Goal: Information Seeking & Learning: Find contact information

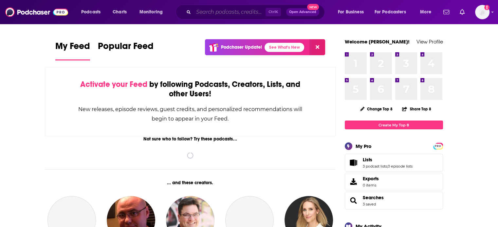
click at [215, 10] on input "Search podcasts, credits, & more..." at bounding box center [229, 12] width 72 height 10
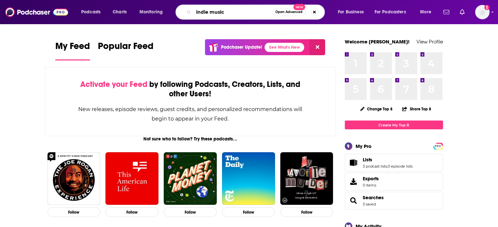
type input "indie music"
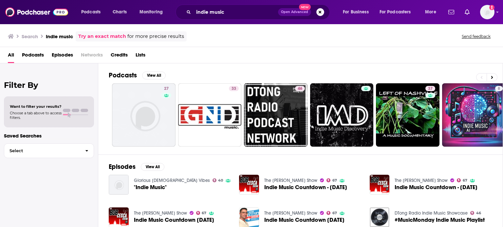
click at [141, 57] on span "Lists" at bounding box center [140, 56] width 10 height 13
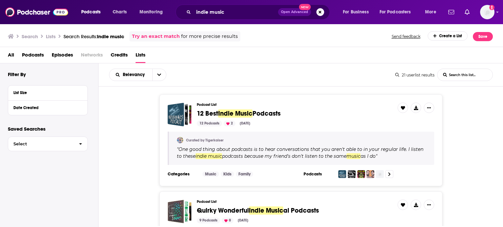
click at [35, 55] on span "Podcasts" at bounding box center [33, 56] width 22 height 13
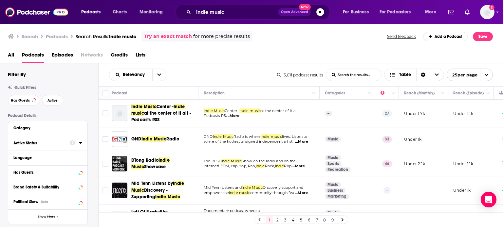
click at [81, 143] on icon at bounding box center [80, 143] width 3 height 2
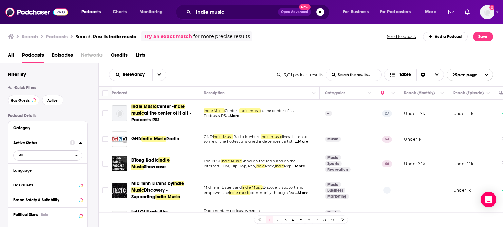
click at [72, 154] on span "All" at bounding box center [44, 155] width 61 height 9
click at [60, 178] on span "374" at bounding box center [66, 177] width 30 height 4
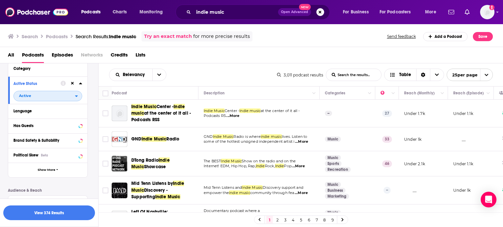
scroll to position [63, 0]
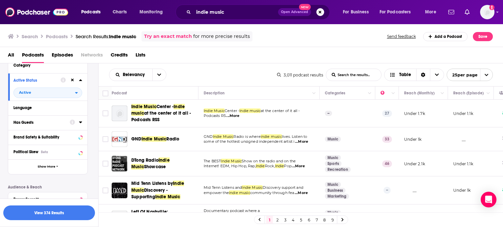
click at [81, 122] on icon at bounding box center [80, 123] width 3 height 2
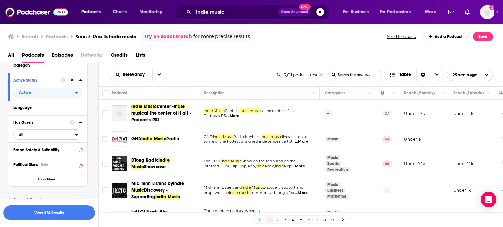
click at [78, 130] on button "All" at bounding box center [47, 135] width 69 height 10
click at [66, 157] on span "683" at bounding box center [68, 156] width 27 height 4
click at [51, 181] on span "Show More" at bounding box center [47, 180] width 18 height 4
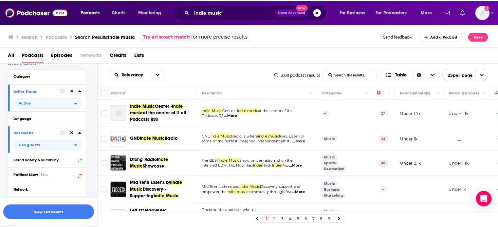
scroll to position [327, 0]
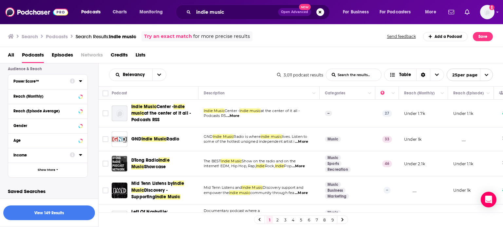
click at [80, 82] on icon at bounding box center [80, 81] width 3 height 5
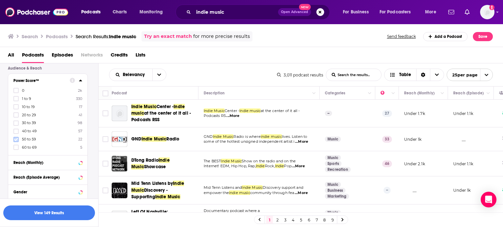
click at [18, 140] on label at bounding box center [15, 139] width 5 height 5
click at [16, 148] on icon at bounding box center [16, 147] width 4 height 3
click at [72, 212] on button "View 12 Results" at bounding box center [49, 213] width 92 height 15
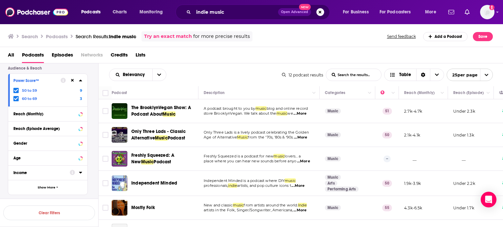
click at [306, 113] on span "...More" at bounding box center [299, 113] width 13 height 5
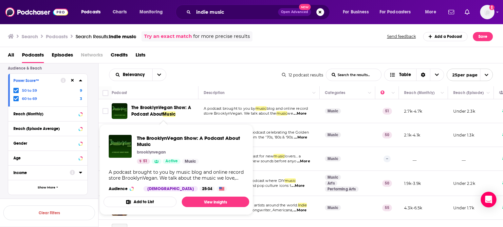
click at [148, 111] on span "The BrooklynVegan Show: A Podcast About" at bounding box center [161, 111] width 60 height 12
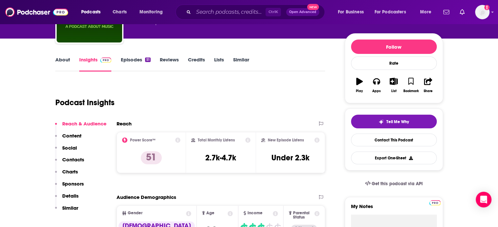
scroll to position [69, 0]
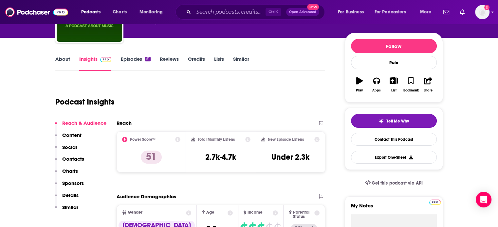
click at [74, 159] on p "Contacts" at bounding box center [73, 159] width 22 height 6
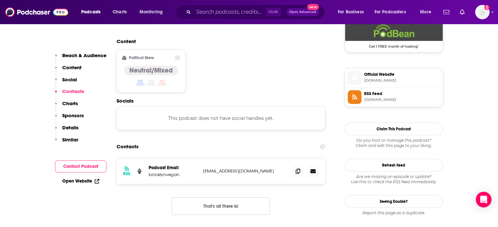
scroll to position [511, 0]
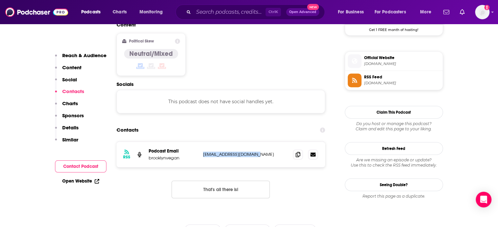
drag, startPoint x: 264, startPoint y: 123, endPoint x: 200, endPoint y: 123, distance: 64.1
click at [200, 142] on div "RSS Podcast Email brooklynvegan brooklynvegan@gmail.com brooklynvegan@gmail.com" at bounding box center [220, 155] width 209 height 26
copy p "brooklynvegan@gmail.com"
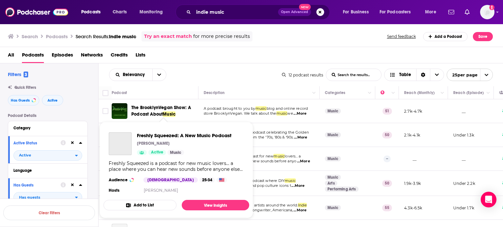
click at [156, 159] on div "Freshly Squeezed: A New Music Podcast Jim Salveson Active Music Freshly Squeeze…" at bounding box center [176, 163] width 146 height 73
click at [168, 135] on span "Freshly Squeezed: A New Music Podcast" at bounding box center [184, 136] width 95 height 6
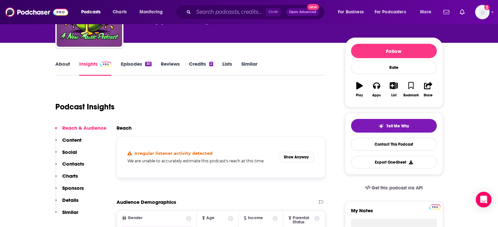
scroll to position [65, 0]
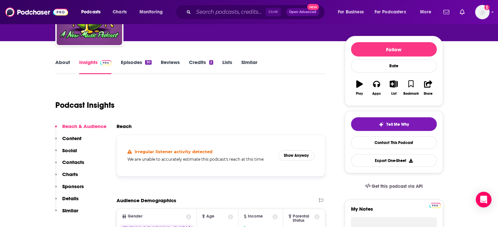
click at [133, 62] on link "Episodes 30" at bounding box center [135, 66] width 31 height 15
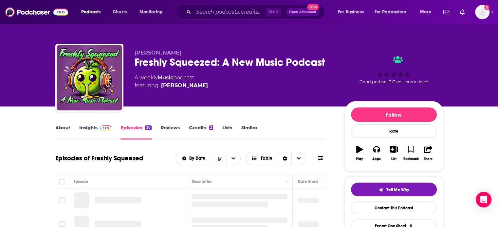
click at [63, 128] on link "About" at bounding box center [62, 132] width 15 height 15
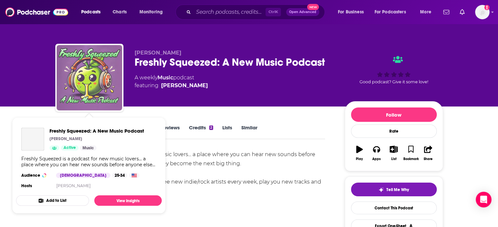
click at [80, 94] on img "Freshly Squeezed: A New Music Podcast" at bounding box center [89, 77] width 65 height 65
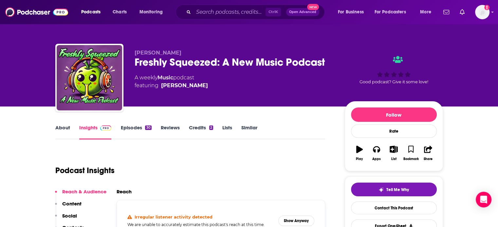
scroll to position [86, 0]
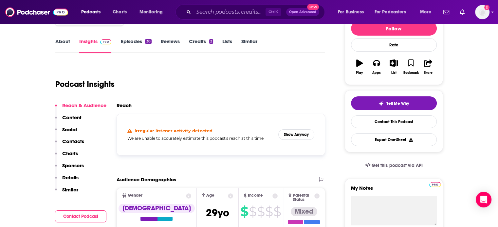
click at [74, 140] on p "Contacts" at bounding box center [73, 141] width 22 height 6
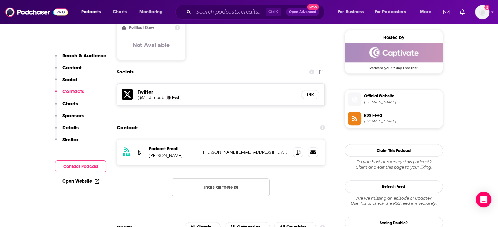
scroll to position [531, 0]
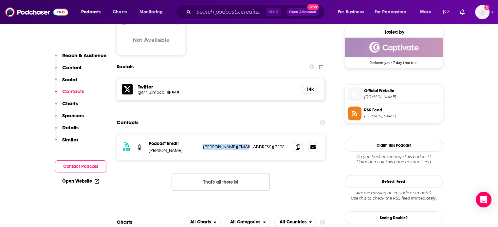
drag, startPoint x: 204, startPoint y: 123, endPoint x: 200, endPoint y: 124, distance: 4.4
click at [200, 134] on div "RSS Podcast Email Jim Salveson Jim@salveson.co.uk Jim@salveson.co.uk" at bounding box center [220, 147] width 209 height 26
copy p "Jim@salveson.co.uk"
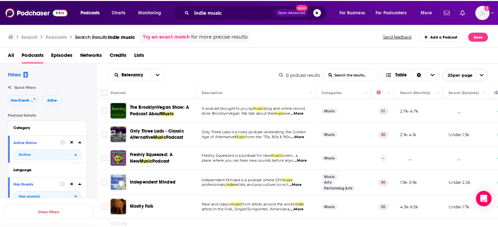
scroll to position [39, 0]
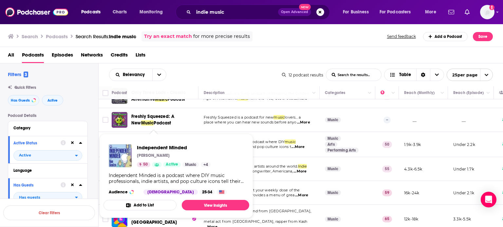
click at [154, 144] on div "Independent Minded Ron Scalzo 50 Active Music + 4 Independent Minded is a podca…" at bounding box center [176, 169] width 146 height 61
click at [127, 151] on img "Independent Minded" at bounding box center [120, 156] width 23 height 23
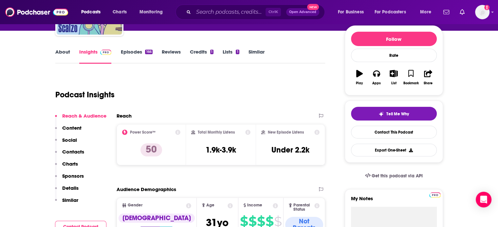
scroll to position [77, 0]
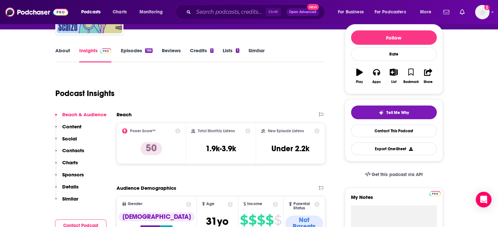
click at [63, 52] on link "About" at bounding box center [62, 54] width 15 height 15
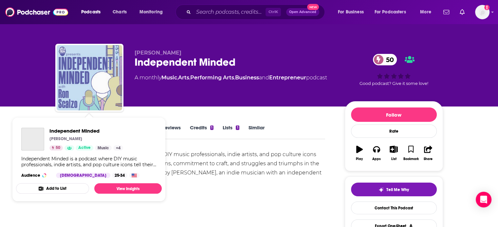
click at [91, 77] on img "Independent Minded" at bounding box center [89, 77] width 65 height 65
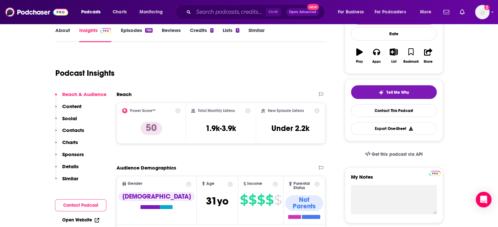
scroll to position [98, 0]
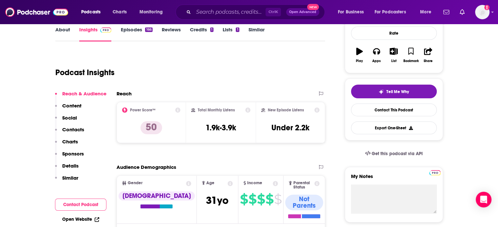
click at [72, 129] on p "Contacts" at bounding box center [73, 130] width 22 height 6
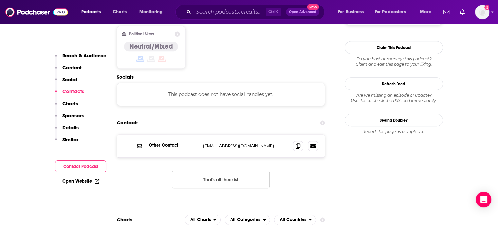
scroll to position [519, 0]
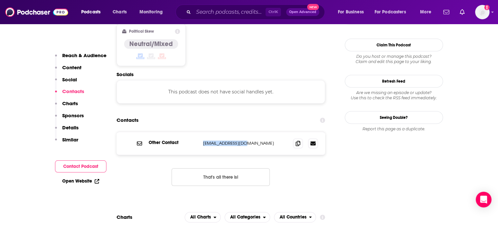
drag, startPoint x: 219, startPoint y: 122, endPoint x: 201, endPoint y: 123, distance: 17.7
click at [201, 132] on div "Other Contact info@baldfreak.com info@baldfreak.com" at bounding box center [220, 143] width 209 height 23
copy p "info@baldfreak.com"
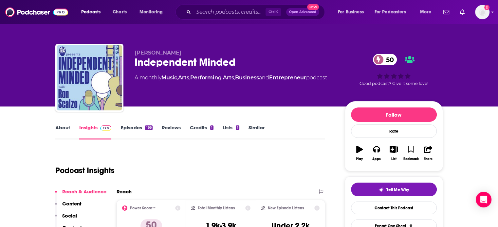
scroll to position [0, 0]
click at [58, 127] on link "About" at bounding box center [62, 132] width 15 height 15
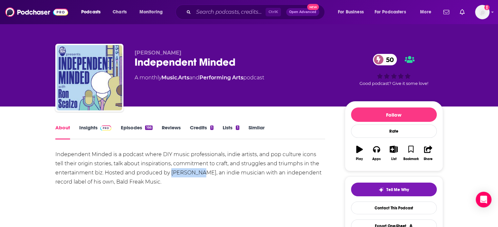
drag, startPoint x: 171, startPoint y: 172, endPoint x: 198, endPoint y: 174, distance: 26.5
click at [198, 174] on div "Independent Minded is a podcast where DIY music professionals, indie artists, a…" at bounding box center [190, 168] width 270 height 37
copy div "Ron Scalzo"
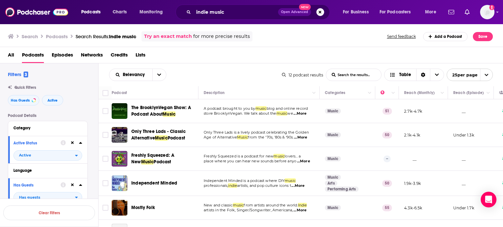
click at [293, 44] on div "Search Podcasts Search Results: indie music Try an exact match for more precise…" at bounding box center [251, 36] width 503 height 24
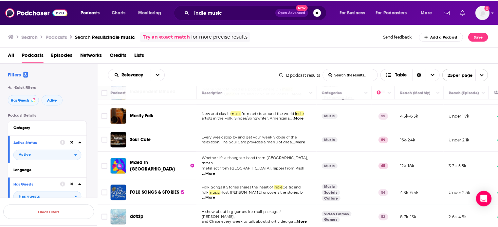
scroll to position [93, 0]
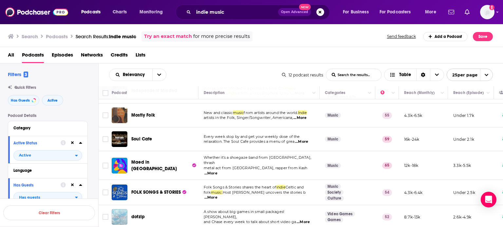
click at [120, 114] on img "Mostly Folk" at bounding box center [120, 116] width 16 height 16
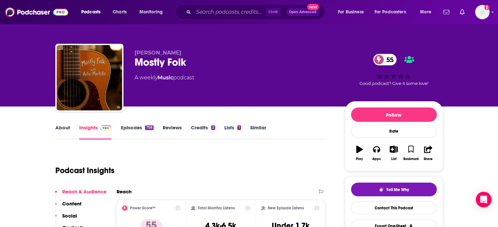
click at [63, 125] on link "About" at bounding box center [62, 132] width 15 height 15
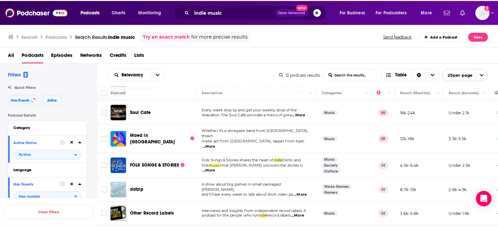
scroll to position [165, 0]
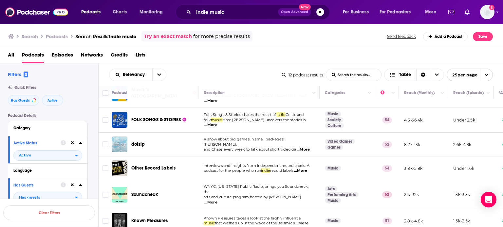
click at [270, 185] on span "WNYC, New York Public Radio, brings you Soundcheck, the" at bounding box center [256, 190] width 105 height 10
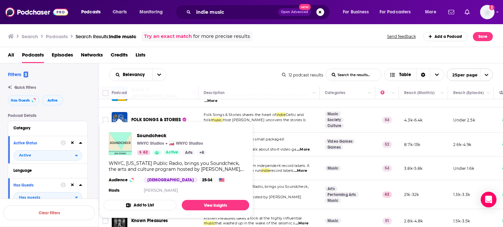
click at [115, 141] on img "Soundcheck" at bounding box center [120, 144] width 23 height 23
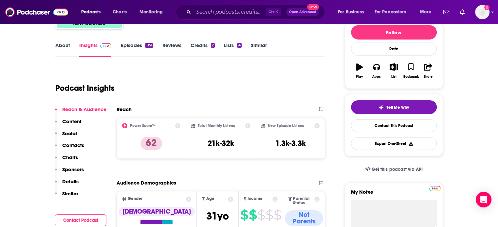
scroll to position [82, 0]
click at [63, 45] on link "About" at bounding box center [62, 49] width 15 height 15
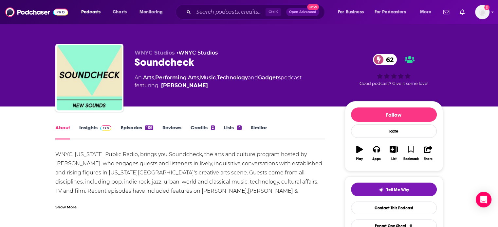
click at [72, 208] on div "Show More" at bounding box center [65, 207] width 21 height 6
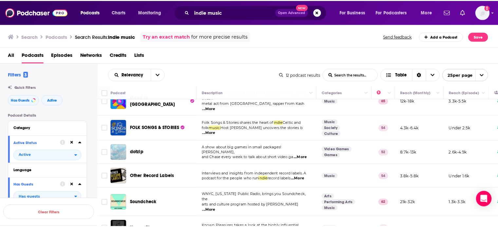
scroll to position [165, 0]
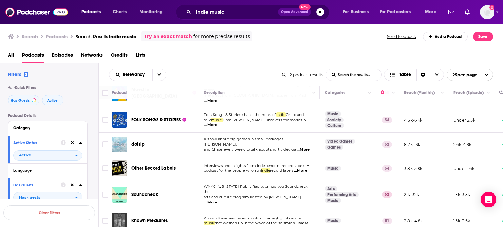
click at [122, 213] on img "Known Pleasures" at bounding box center [120, 221] width 16 height 16
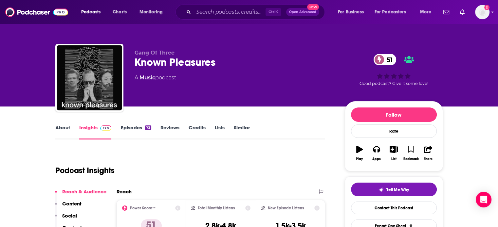
click at [63, 125] on link "About" at bounding box center [62, 132] width 15 height 15
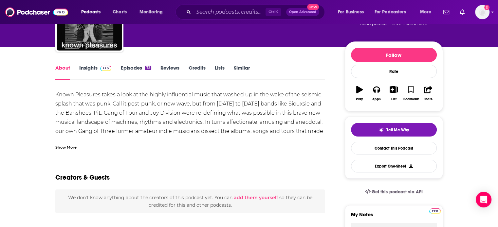
scroll to position [50, 0]
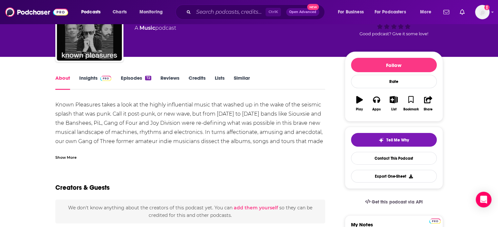
click at [72, 155] on div "Show More" at bounding box center [65, 157] width 21 height 6
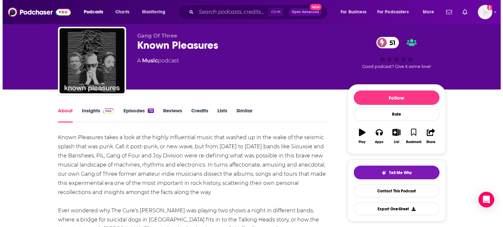
scroll to position [0, 0]
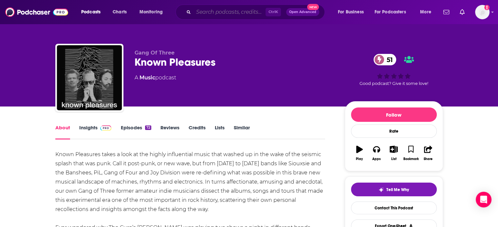
click at [201, 10] on input "Search podcasts, credits, & more..." at bounding box center [229, 12] width 72 height 10
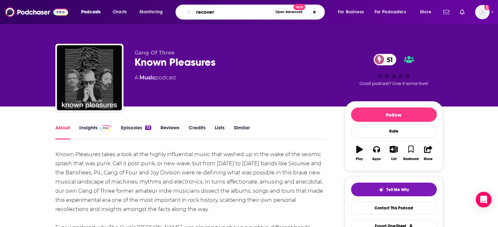
type input "recovery"
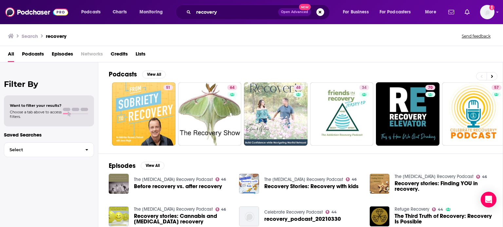
click at [34, 55] on span "Podcasts" at bounding box center [33, 55] width 22 height 13
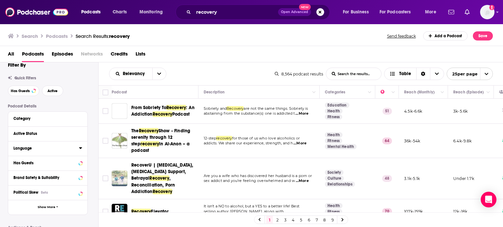
scroll to position [11, 0]
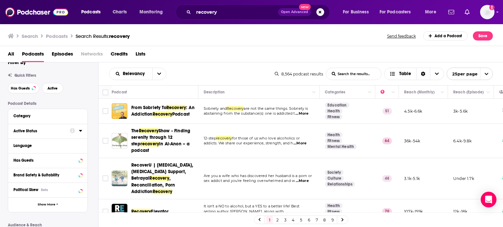
click at [79, 131] on div at bounding box center [76, 131] width 12 height 8
click at [80, 131] on icon at bounding box center [80, 131] width 3 height 2
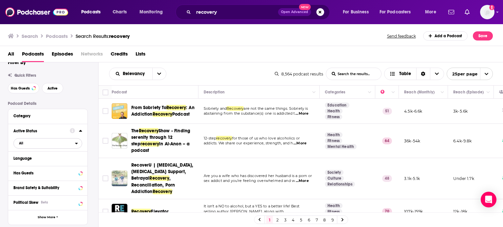
click at [71, 144] on span "All" at bounding box center [44, 143] width 61 height 9
click at [49, 166] on span "Active" at bounding box center [34, 165] width 35 height 4
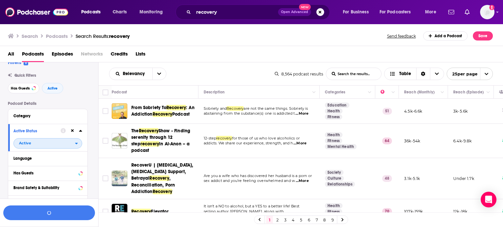
scroll to position [48, 0]
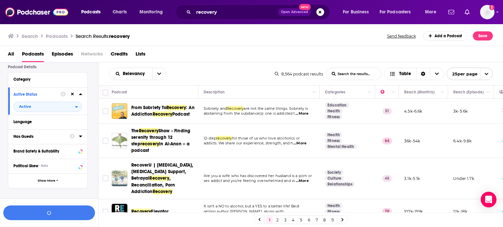
click at [81, 136] on icon at bounding box center [80, 137] width 3 height 2
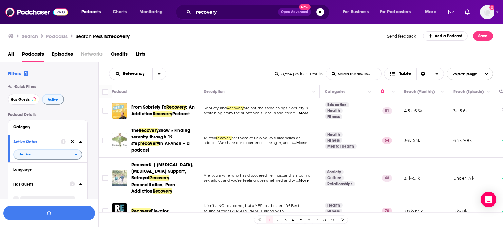
scroll to position [48, 0]
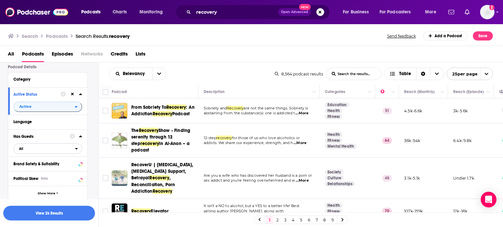
click at [39, 149] on span "All" at bounding box center [44, 149] width 61 height 9
click at [35, 174] on div "Has guests 3k" at bounding box center [49, 170] width 73 height 11
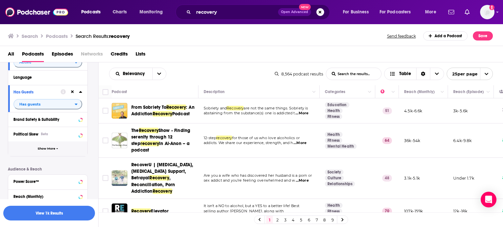
click at [46, 150] on span "Show More" at bounding box center [47, 149] width 18 height 4
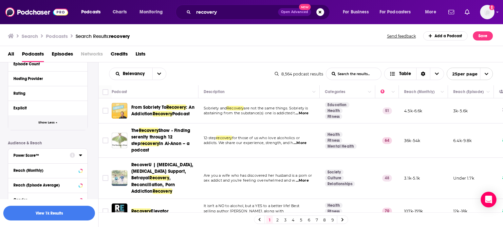
scroll to position [293, 0]
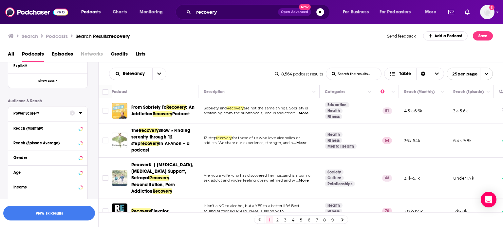
click at [81, 112] on icon at bounding box center [80, 113] width 3 height 5
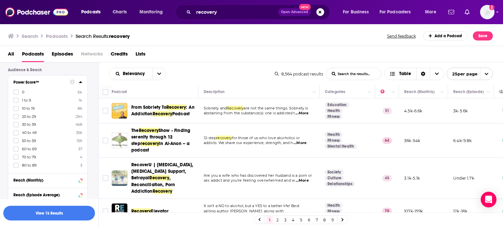
scroll to position [327, 0]
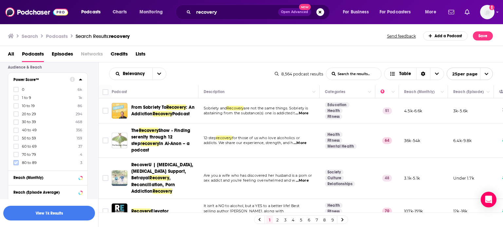
click at [16, 163] on icon at bounding box center [16, 163] width 4 height 4
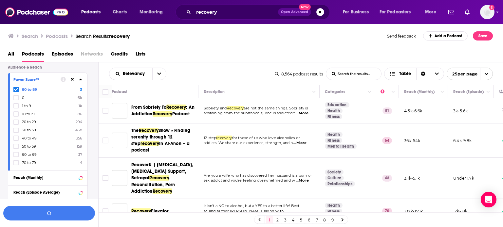
click at [15, 154] on icon at bounding box center [16, 155] width 4 height 4
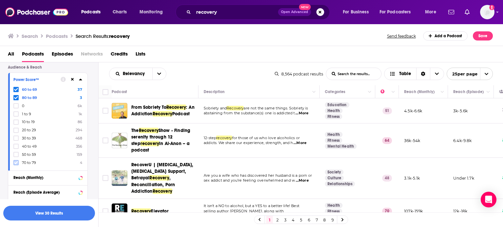
click at [15, 163] on icon at bounding box center [16, 163] width 4 height 4
click at [48, 214] on button "View 33 Results" at bounding box center [49, 213] width 92 height 15
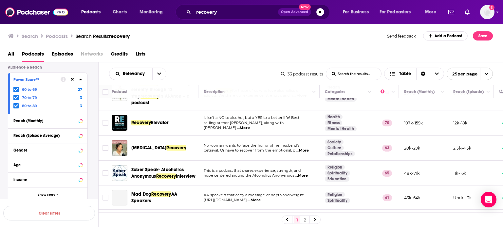
scroll to position [24, 0]
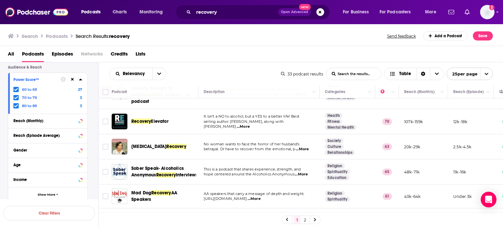
click at [303, 148] on span "...More" at bounding box center [301, 149] width 13 height 5
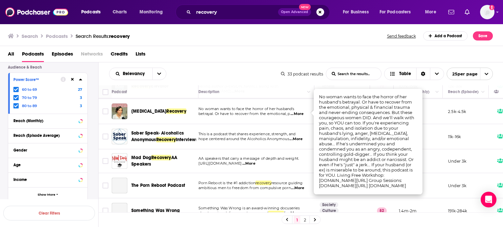
scroll to position [60, 5]
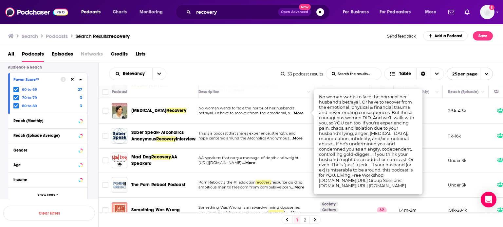
click at [250, 144] on td "This is a podcast that shares experience, strength, and hope centered around th…" at bounding box center [253, 136] width 121 height 25
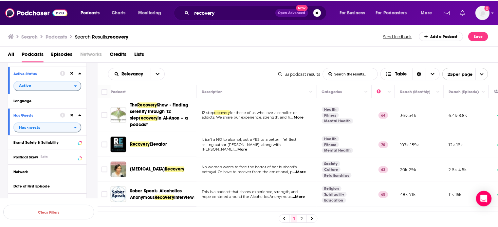
scroll to position [1, 0]
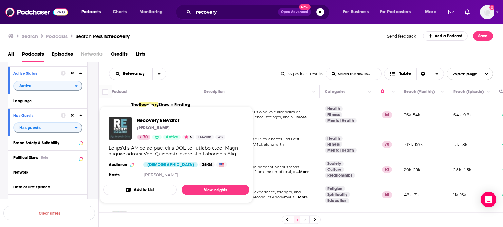
click at [122, 130] on img "Recovery Elevator" at bounding box center [120, 128] width 23 height 23
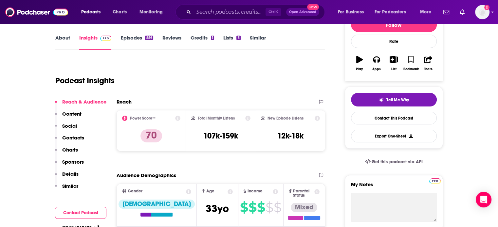
scroll to position [90, 0]
click at [65, 38] on link "About" at bounding box center [62, 42] width 15 height 15
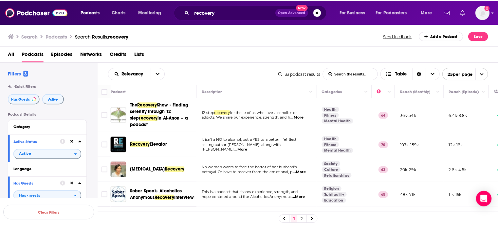
scroll to position [37, 0]
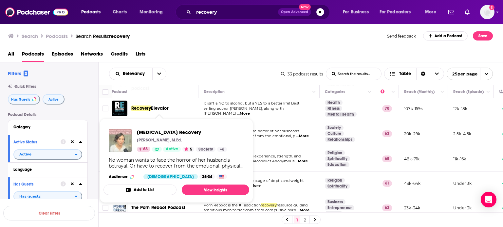
click at [126, 137] on img "Betrayal Trauma Recovery" at bounding box center [120, 140] width 23 height 23
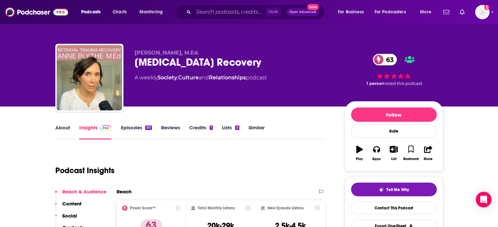
click at [63, 128] on link "About" at bounding box center [62, 132] width 15 height 15
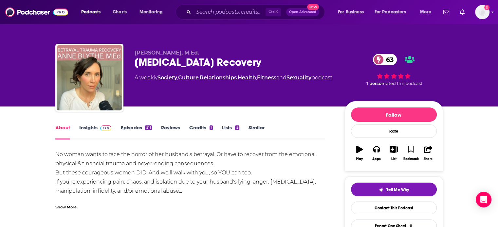
click at [72, 208] on div "Show More" at bounding box center [65, 207] width 21 height 6
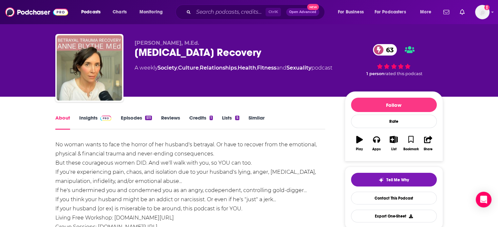
scroll to position [11, 0]
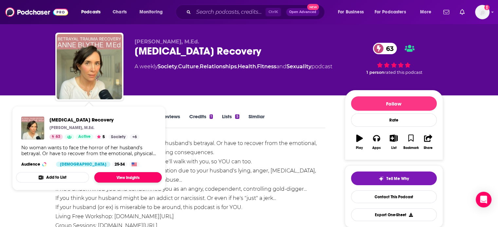
click at [105, 175] on link "View Insights" at bounding box center [127, 177] width 67 height 10
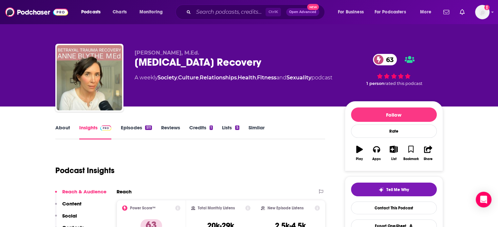
scroll to position [107, 0]
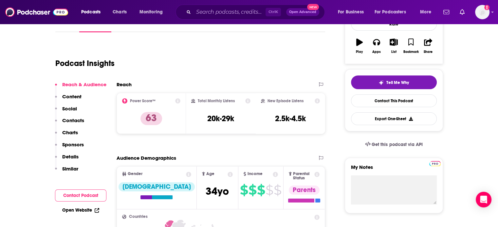
click at [71, 121] on p "Contacts" at bounding box center [73, 120] width 22 height 6
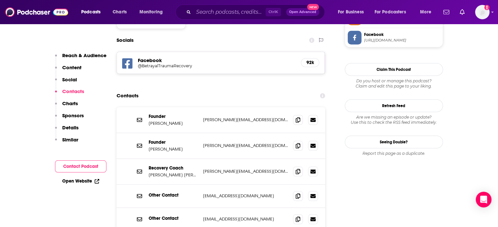
scroll to position [568, 0]
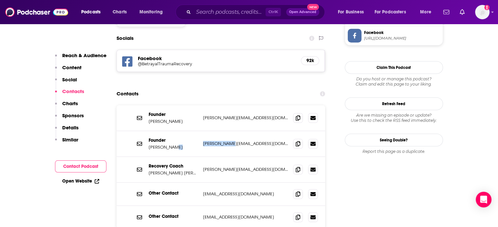
drag, startPoint x: 236, startPoint y: 120, endPoint x: 195, endPoint y: 120, distance: 40.6
click at [0, 0] on div "Founder [PERSON_NAME] [PERSON_NAME][EMAIL_ADDRESS][DOMAIN_NAME] [PERSON_NAME][E…" at bounding box center [0, 0] width 0 height 0
copy div "[PERSON_NAME][EMAIL_ADDRESS][DOMAIN_NAME]"
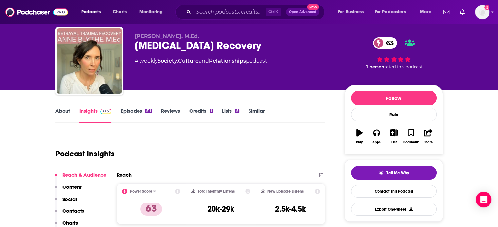
scroll to position [18, 0]
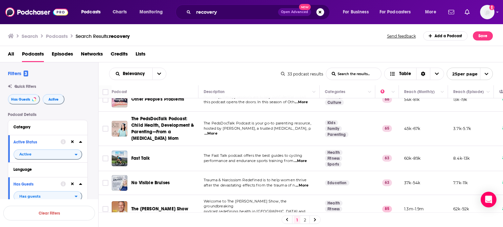
scroll to position [535, 0]
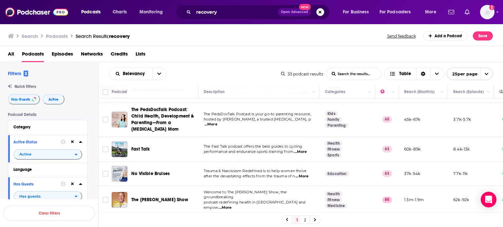
click at [308, 221] on div "1 2" at bounding box center [300, 220] width 39 height 9
click at [305, 220] on link "2" at bounding box center [304, 220] width 7 height 8
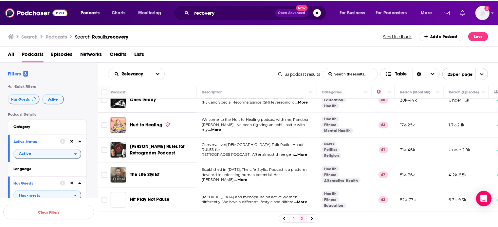
scroll to position [37, 0]
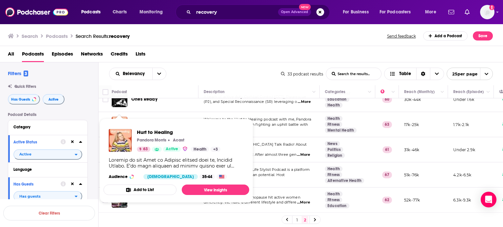
click at [116, 122] on span "Hurt to Healing Pandora [PERSON_NAME] Acast 63 Active Health + 3 Audience [DEMO…" at bounding box center [176, 161] width 146 height 84
click at [120, 141] on img "Hurt to Healing" at bounding box center [120, 140] width 23 height 23
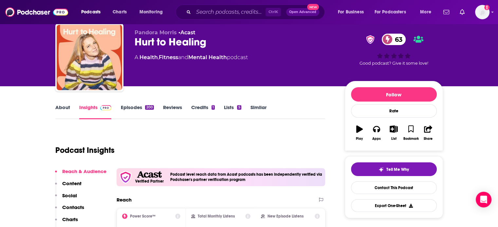
scroll to position [4, 0]
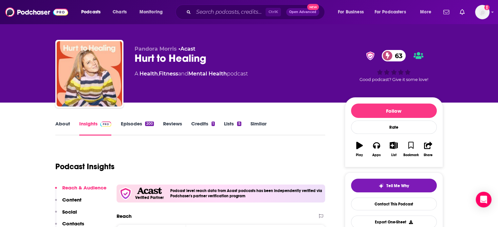
click at [65, 123] on link "About" at bounding box center [62, 128] width 15 height 15
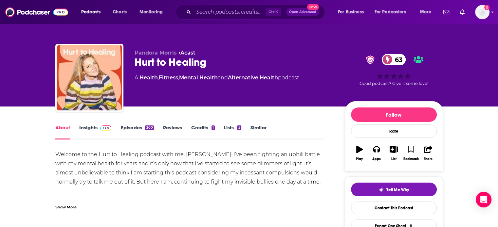
click at [66, 208] on div "Show More" at bounding box center [65, 207] width 21 height 6
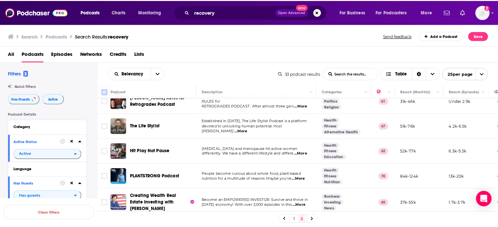
scroll to position [94, 0]
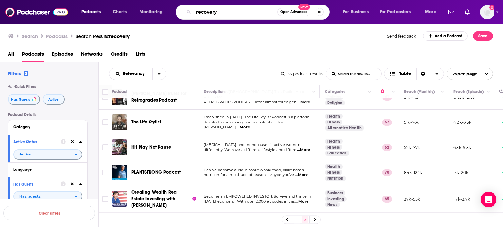
drag, startPoint x: 226, startPoint y: 12, endPoint x: 185, endPoint y: 6, distance: 41.6
click at [185, 6] on div "recovery Open Advanced New" at bounding box center [252, 12] width 154 height 15
type input "love addiction"
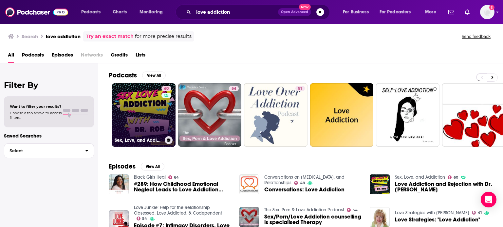
click at [154, 110] on link "60 Sex, Love, and Addiction" at bounding box center [143, 114] width 63 height 63
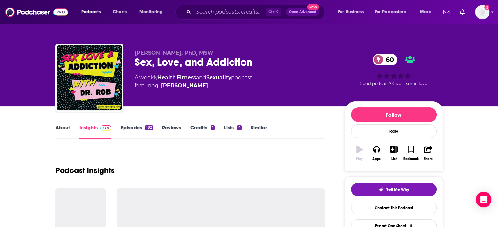
click at [63, 127] on link "About" at bounding box center [62, 132] width 15 height 15
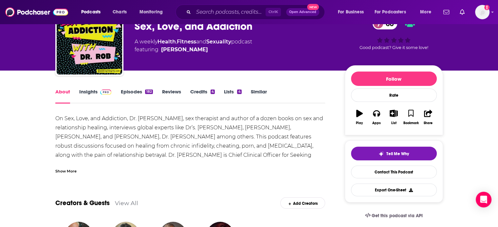
scroll to position [36, 0]
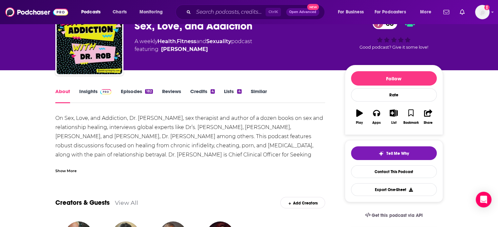
click at [70, 171] on div "Show More" at bounding box center [65, 171] width 21 height 6
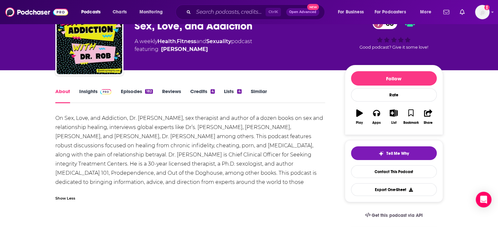
click at [89, 89] on link "Insights" at bounding box center [95, 95] width 32 height 15
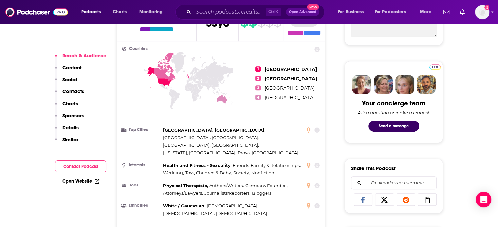
scroll to position [275, 0]
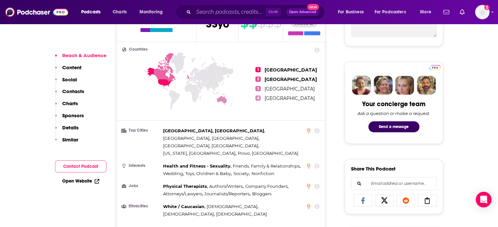
click at [68, 91] on p "Contacts" at bounding box center [73, 91] width 22 height 6
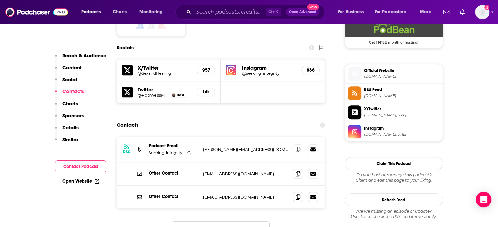
scroll to position [554, 0]
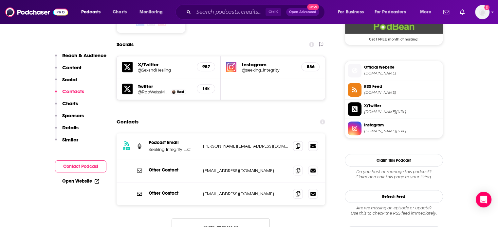
click at [280, 168] on p "[EMAIL_ADDRESS][DOMAIN_NAME]" at bounding box center [245, 171] width 85 height 6
drag, startPoint x: 282, startPoint y: 168, endPoint x: 199, endPoint y: 174, distance: 83.6
click at [199, 183] on div "Other Contact [EMAIL_ADDRESS][DOMAIN_NAME] [PERSON_NAME][EMAIL_ADDRESS][DOMAIN_…" at bounding box center [220, 194] width 209 height 23
copy div "[EMAIL_ADDRESS][DOMAIN_NAME]"
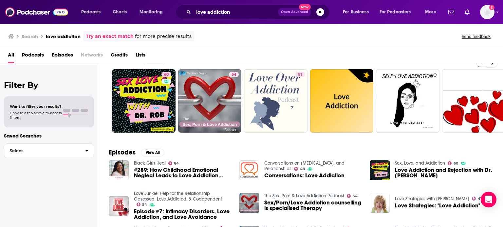
scroll to position [13, 0]
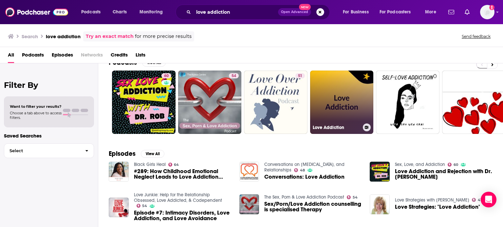
click at [333, 101] on link "Love Addiction" at bounding box center [341, 102] width 63 height 63
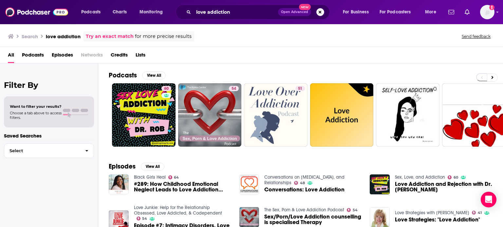
click at [34, 52] on span "Podcasts" at bounding box center [33, 56] width 22 height 13
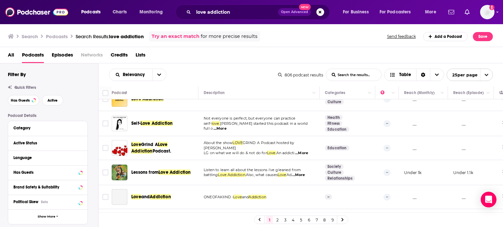
scroll to position [90, 0]
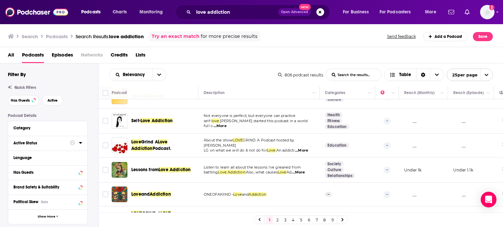
click at [56, 144] on div "Active Status" at bounding box center [39, 143] width 52 height 5
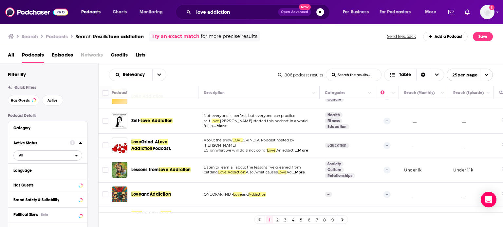
click at [26, 157] on span "All" at bounding box center [44, 155] width 61 height 9
click at [30, 179] on div "Active 175" at bounding box center [49, 177] width 73 height 11
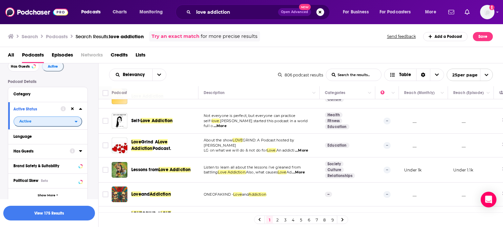
scroll to position [38, 0]
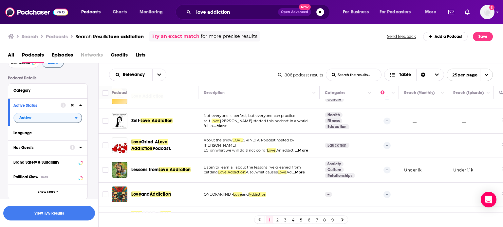
click at [37, 146] on div "Has Guests" at bounding box center [39, 148] width 52 height 5
click at [38, 163] on span "All" at bounding box center [44, 160] width 61 height 9
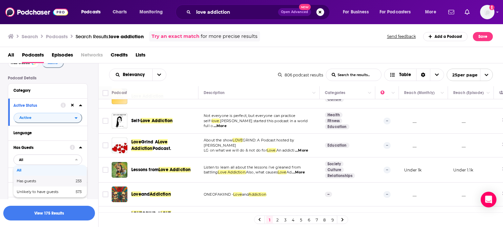
click at [35, 181] on span "Has guests" at bounding box center [36, 182] width 38 height 4
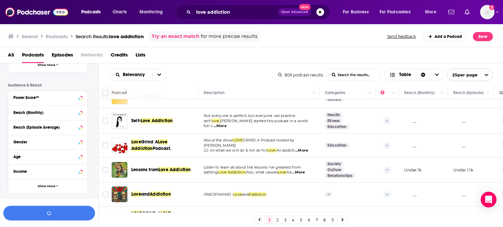
scroll to position [178, 0]
click at [48, 99] on div "Power Score™" at bounding box center [39, 97] width 52 height 5
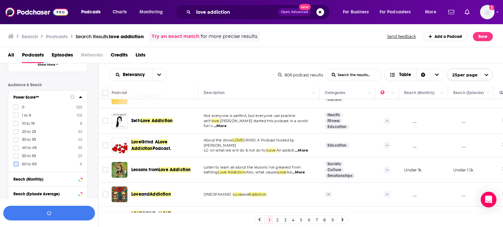
click at [14, 166] on icon at bounding box center [16, 164] width 4 height 4
click at [16, 157] on icon at bounding box center [16, 156] width 4 height 3
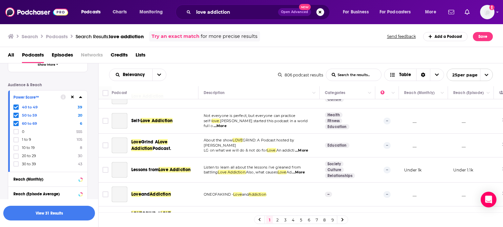
click at [17, 107] on icon at bounding box center [16, 107] width 4 height 3
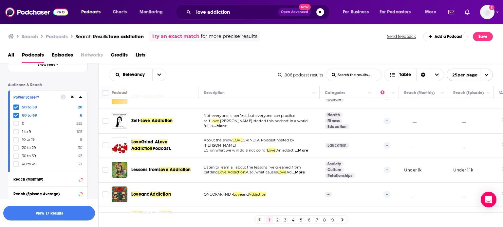
click at [51, 214] on button "View 17 Results" at bounding box center [49, 213] width 92 height 15
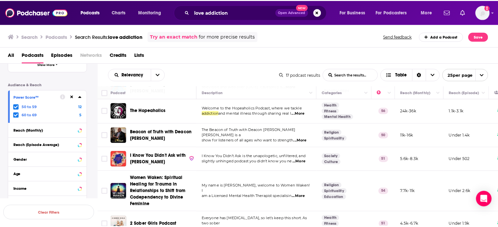
scroll to position [262, 0]
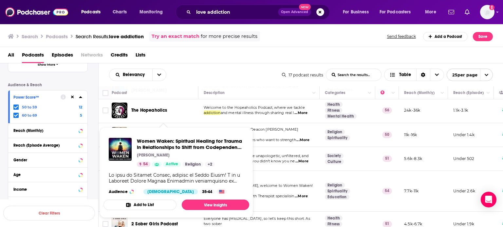
click at [146, 174] on div "Show Podcast Details" at bounding box center [176, 178] width 135 height 12
click at [148, 149] on span "Women Waken: Spiritual Healing for Trauma in Relationships to Shift from Codepe…" at bounding box center [190, 144] width 107 height 12
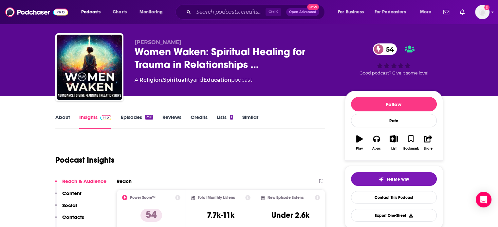
scroll to position [21, 0]
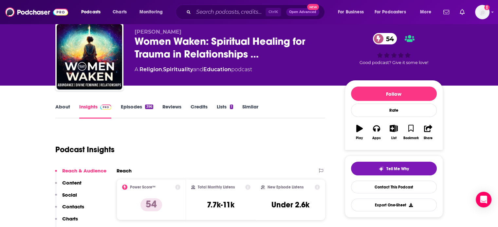
click at [64, 110] on link "About" at bounding box center [62, 111] width 15 height 15
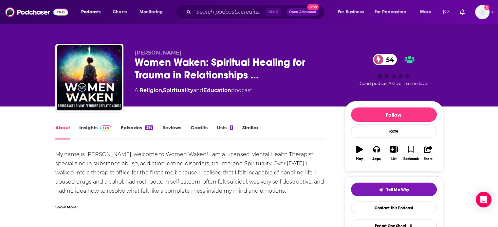
click at [64, 208] on div "Show More" at bounding box center [65, 207] width 21 height 6
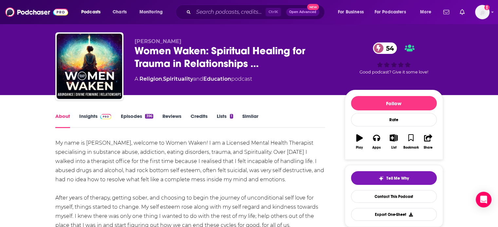
scroll to position [12, 0]
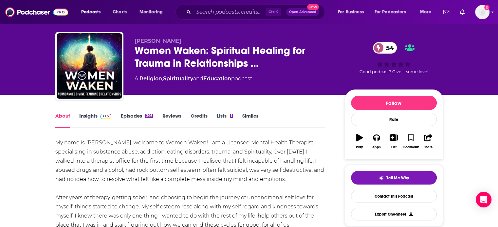
click at [91, 114] on link "Insights" at bounding box center [95, 120] width 32 height 15
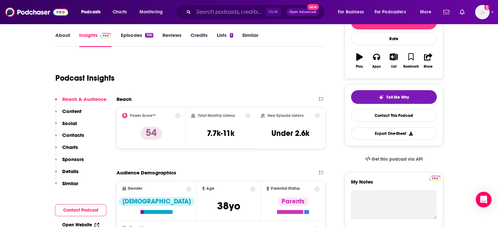
scroll to position [92, 0]
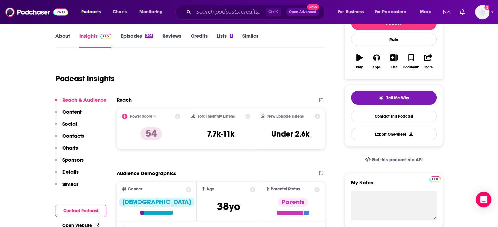
click at [77, 135] on p "Contacts" at bounding box center [73, 136] width 22 height 6
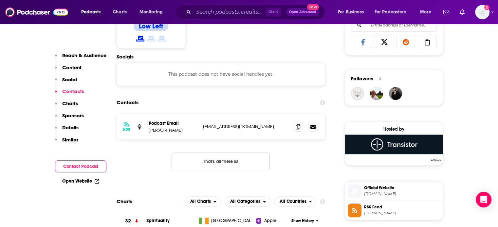
scroll to position [439, 0]
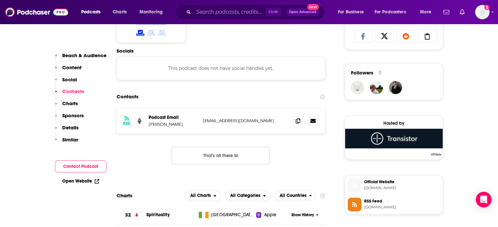
drag, startPoint x: 263, startPoint y: 124, endPoint x: 199, endPoint y: 130, distance: 64.7
click at [199, 130] on div "RSS Podcast Email [PERSON_NAME] [PERSON_NAME][EMAIL_ADDRESS][DOMAIN_NAME] [PERS…" at bounding box center [220, 121] width 209 height 26
copy div "[EMAIL_ADDRESS][DOMAIN_NAME]"
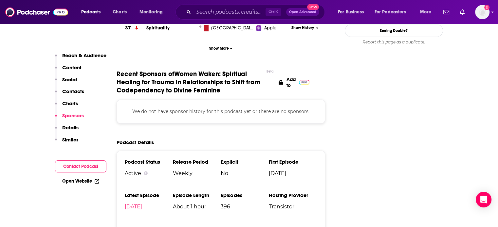
scroll to position [718, 0]
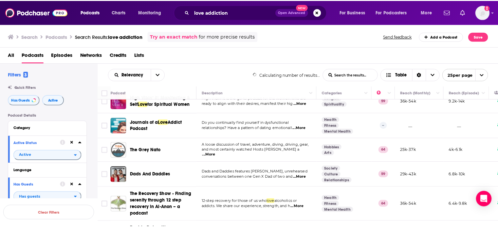
scroll to position [111, 0]
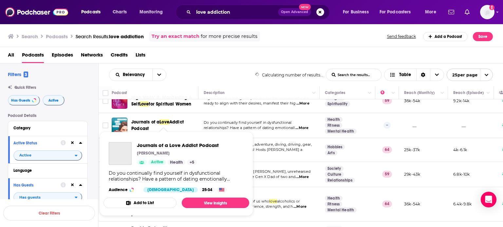
click at [135, 119] on span "Journals of a" at bounding box center [145, 122] width 28 height 6
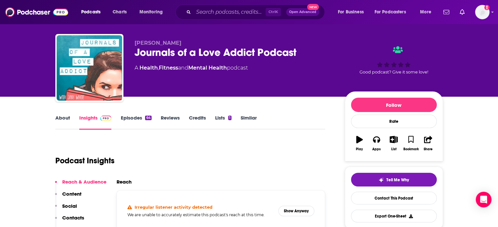
scroll to position [10, 0]
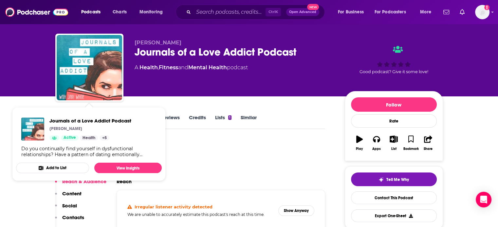
click at [203, 127] on link "Credits" at bounding box center [197, 122] width 17 height 15
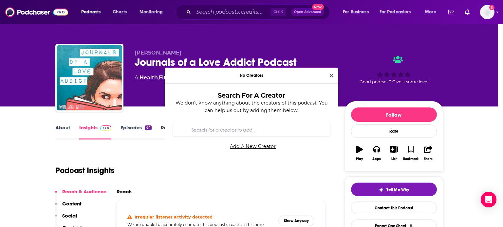
click at [64, 127] on div "No Creators Search For A Creator We don't know anything about the creators of t…" at bounding box center [251, 113] width 503 height 227
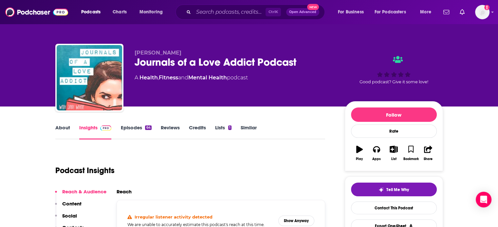
click at [57, 130] on link "About" at bounding box center [62, 132] width 15 height 15
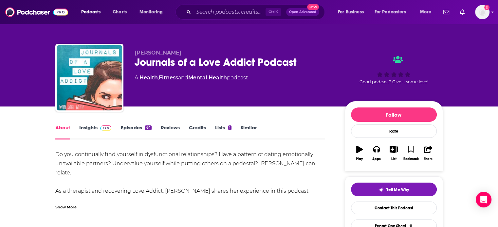
scroll to position [31, 0]
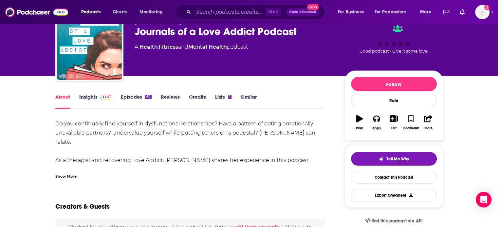
click at [66, 177] on div "Show More" at bounding box center [65, 176] width 21 height 6
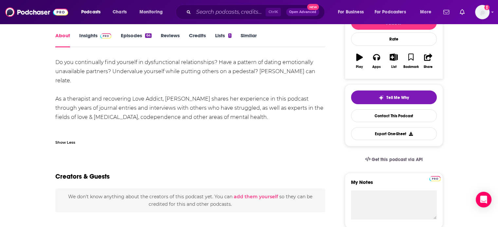
scroll to position [94, 0]
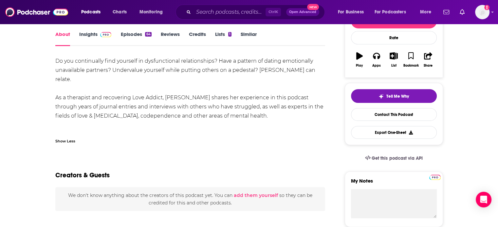
click at [88, 32] on link "Insights" at bounding box center [95, 38] width 32 height 15
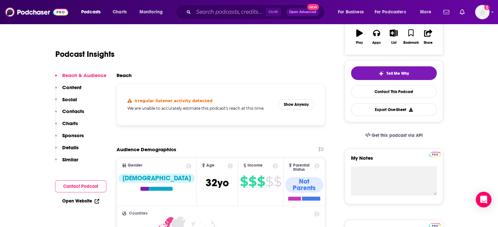
scroll to position [118, 0]
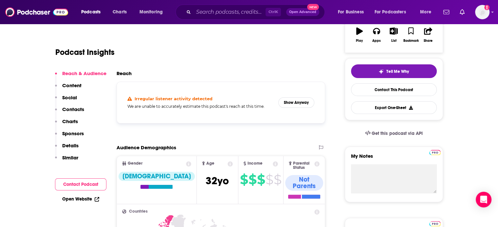
click at [76, 109] on p "Contacts" at bounding box center [73, 109] width 22 height 6
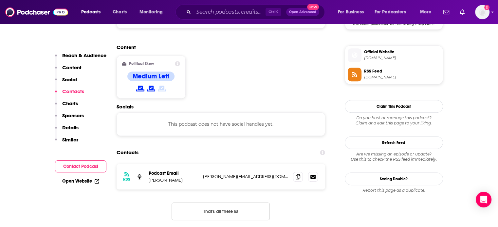
scroll to position [527, 0]
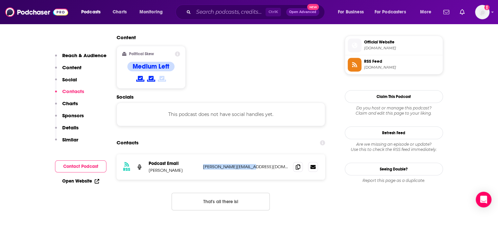
drag, startPoint x: 234, startPoint y: 124, endPoint x: 201, endPoint y: 123, distance: 32.7
click at [201, 154] on div "RSS Podcast Email [PERSON_NAME] [PERSON_NAME][EMAIL_ADDRESS][DOMAIN_NAME] [PERS…" at bounding box center [220, 167] width 209 height 26
copy p "[PERSON_NAME][EMAIL_ADDRESS][DOMAIN_NAME]"
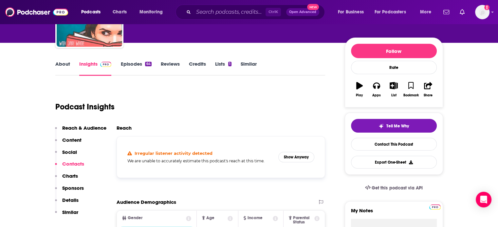
scroll to position [2, 0]
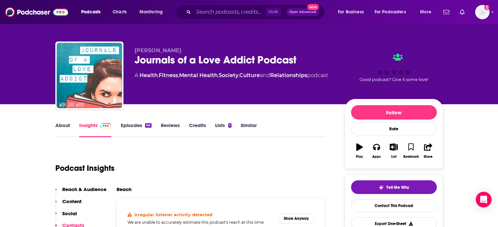
click at [65, 125] on link "About" at bounding box center [62, 129] width 15 height 15
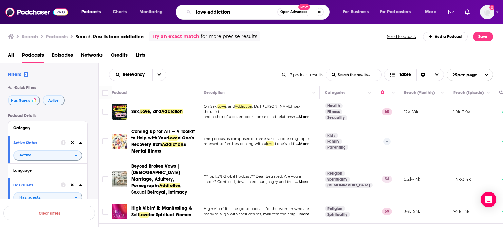
drag, startPoint x: 233, startPoint y: 12, endPoint x: 185, endPoint y: 9, distance: 48.2
click at [185, 9] on div "love addiction Open Advanced New" at bounding box center [252, 12] width 154 height 15
type input "cowboy junkies"
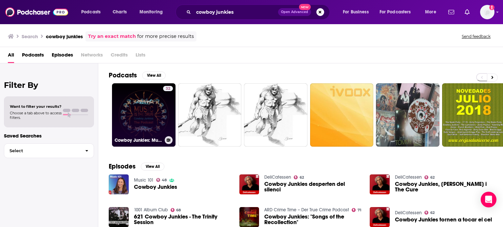
click at [150, 123] on link "32 Cowboy Junkies: Music Is The Drug - The Podcast" at bounding box center [143, 114] width 63 height 63
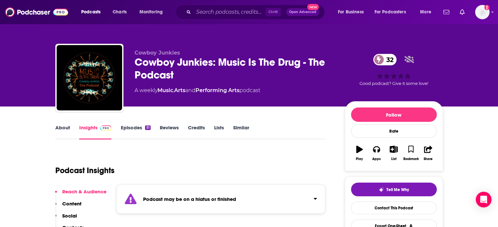
click at [64, 127] on link "About" at bounding box center [62, 132] width 15 height 15
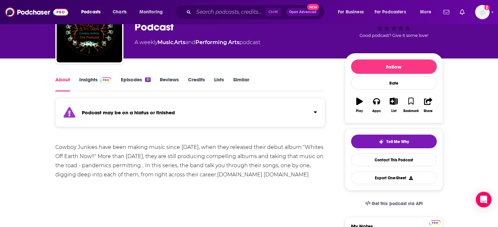
scroll to position [48, 0]
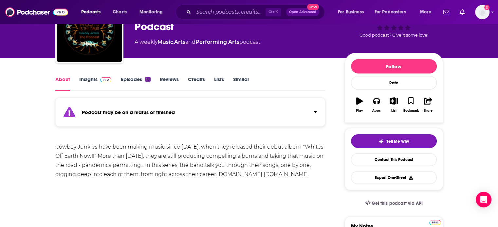
click at [90, 78] on link "Insights" at bounding box center [95, 83] width 32 height 15
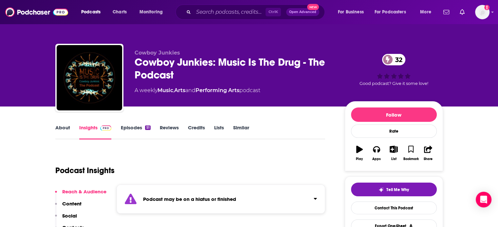
scroll to position [83, 0]
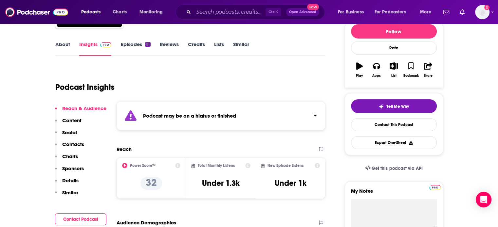
click at [77, 145] on p "Contacts" at bounding box center [73, 144] width 22 height 6
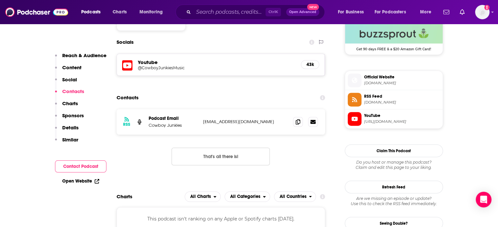
scroll to position [493, 0]
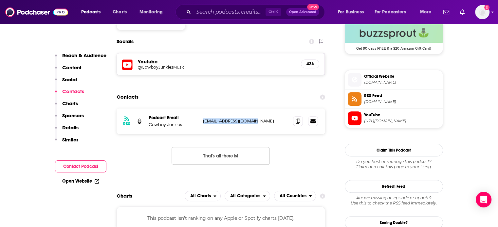
drag, startPoint x: 262, startPoint y: 122, endPoint x: 203, endPoint y: 123, distance: 59.2
click at [203, 123] on p "davebowler39@gmail.com" at bounding box center [245, 121] width 85 height 6
copy p "davebowler39@gmail.com"
